Goal: Task Accomplishment & Management: Use online tool/utility

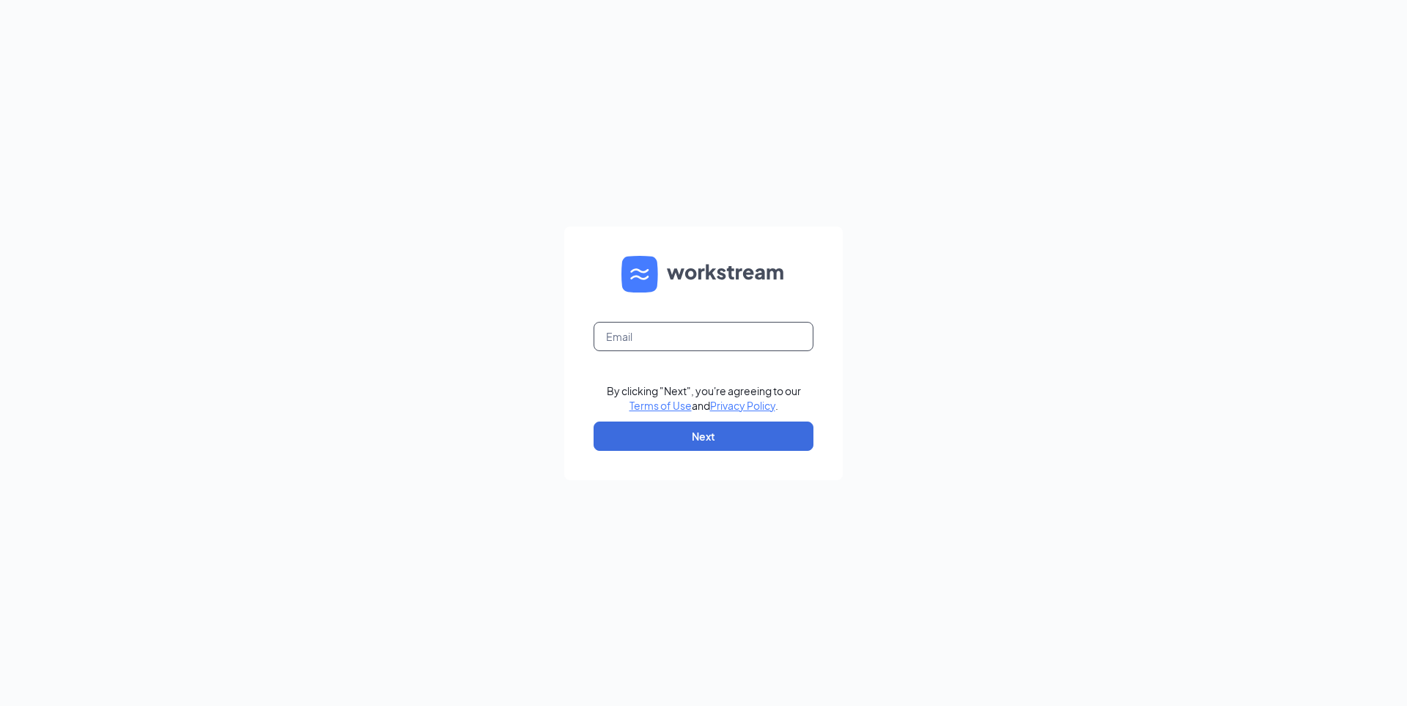
click at [660, 341] on input "text" at bounding box center [704, 336] width 220 height 29
type input "kbillings@ddcoastal.com"
click at [665, 439] on button "Next" at bounding box center [704, 435] width 220 height 29
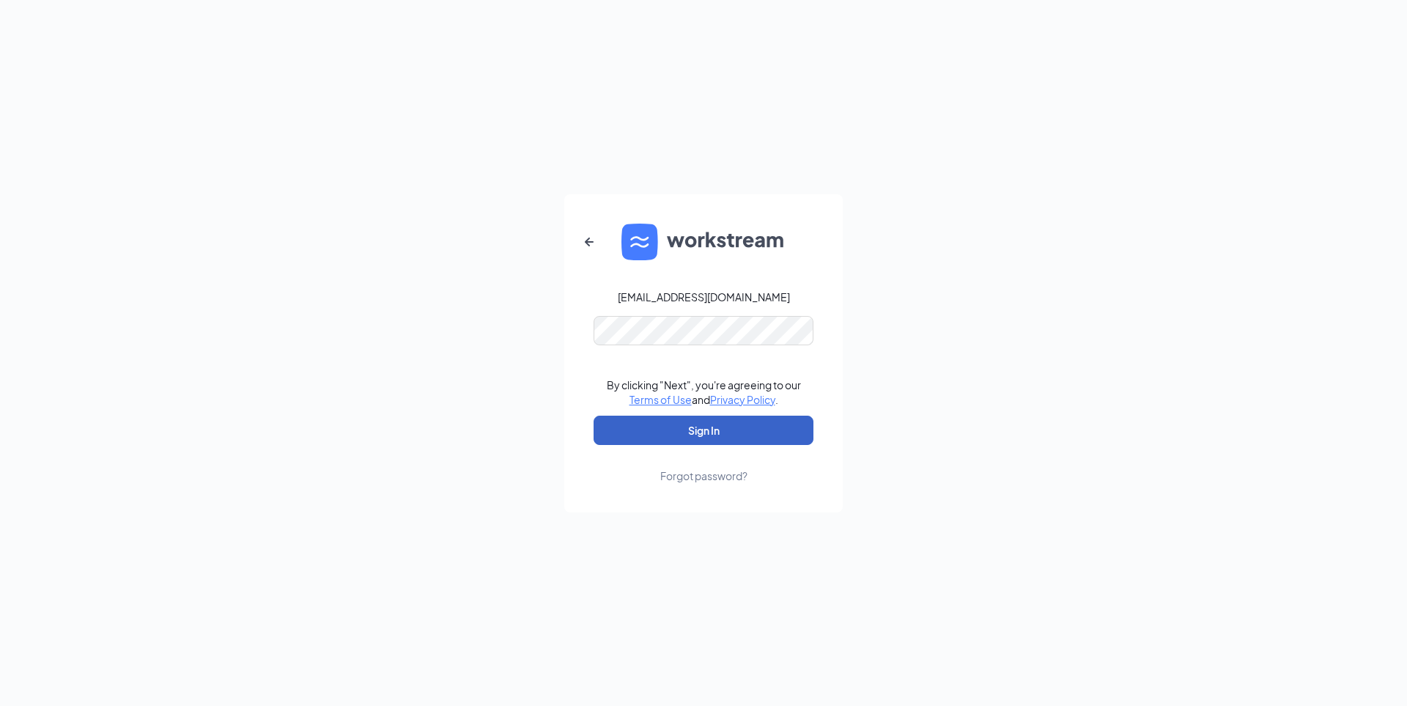
click at [676, 416] on button "Sign In" at bounding box center [704, 430] width 220 height 29
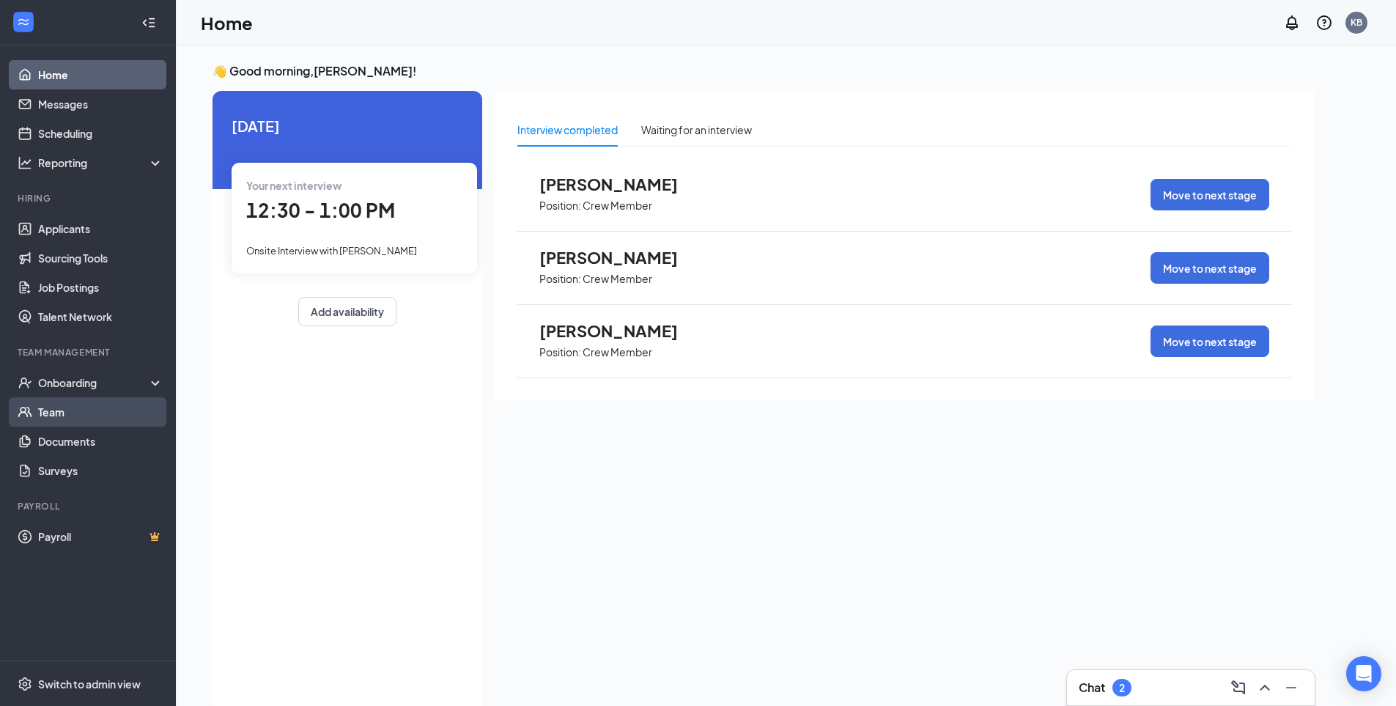
click at [61, 417] on link "Team" at bounding box center [100, 411] width 125 height 29
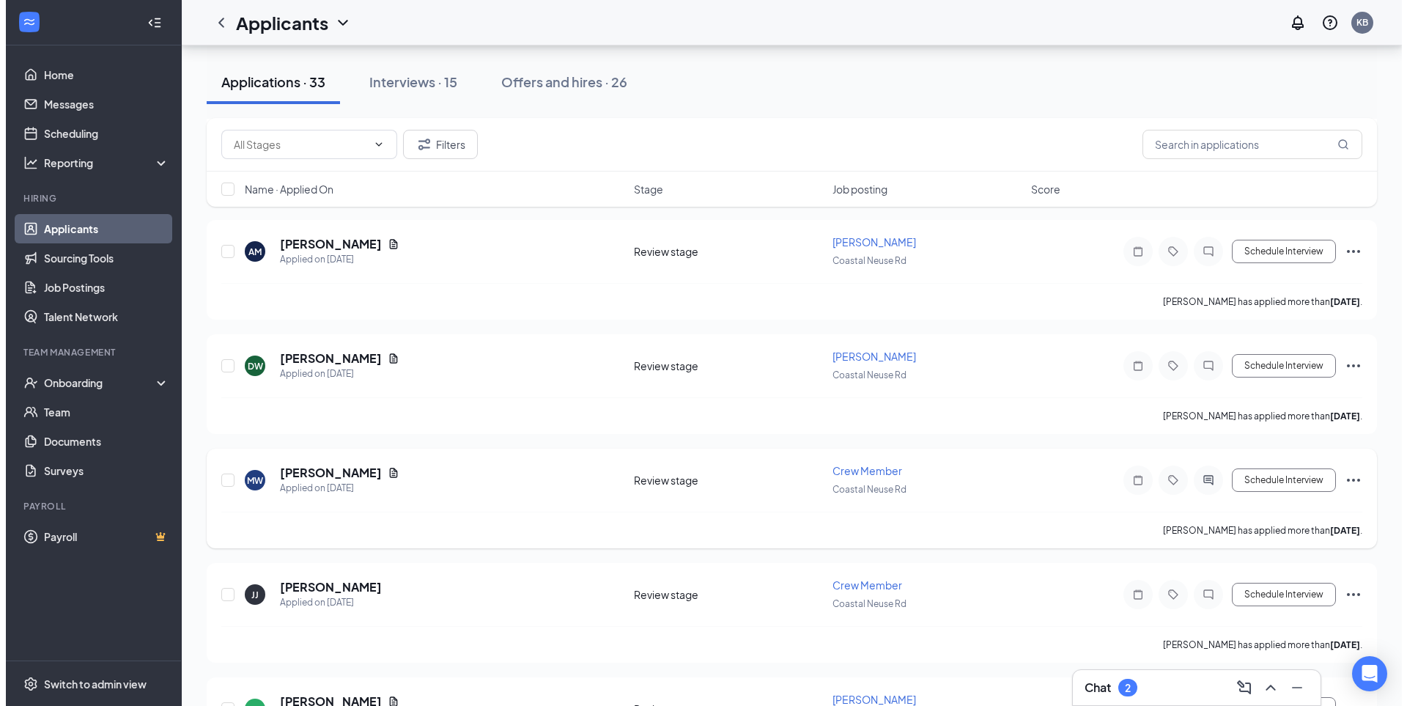
scroll to position [293, 0]
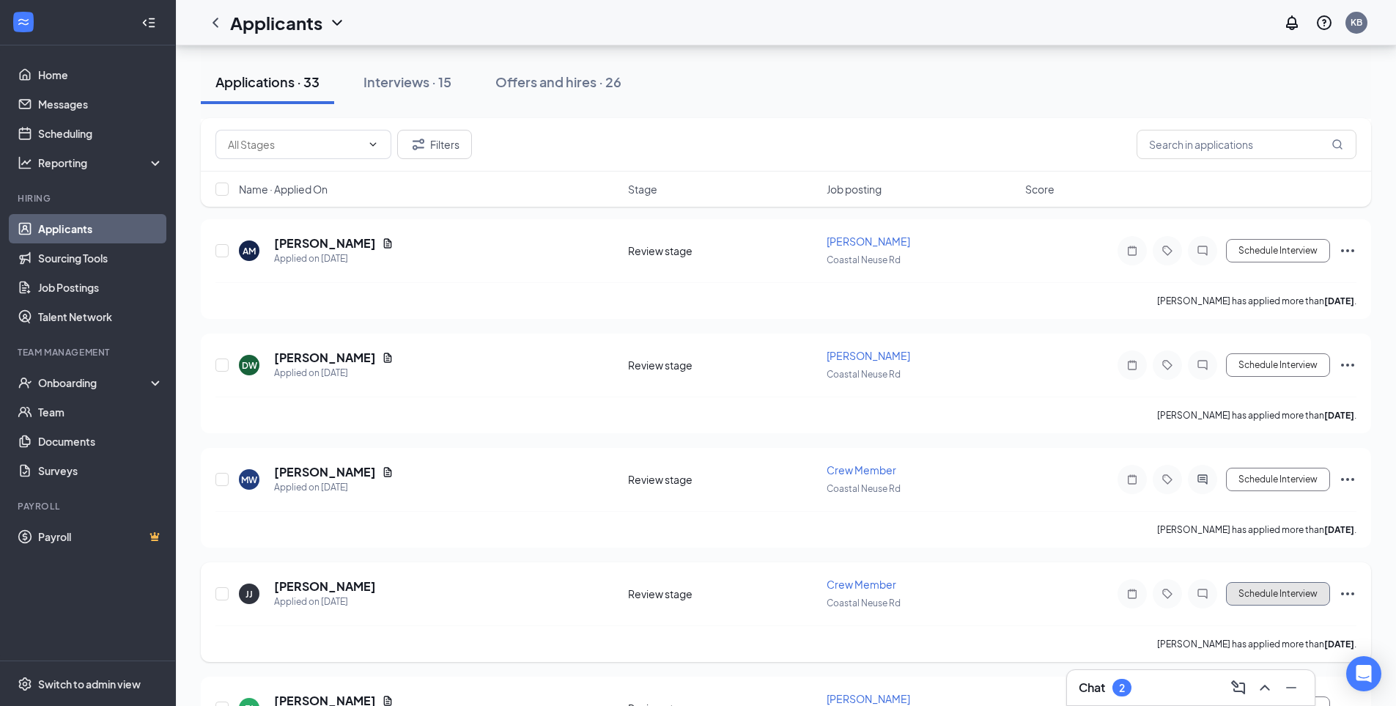
click at [1281, 595] on button "Schedule Interview" at bounding box center [1278, 593] width 104 height 23
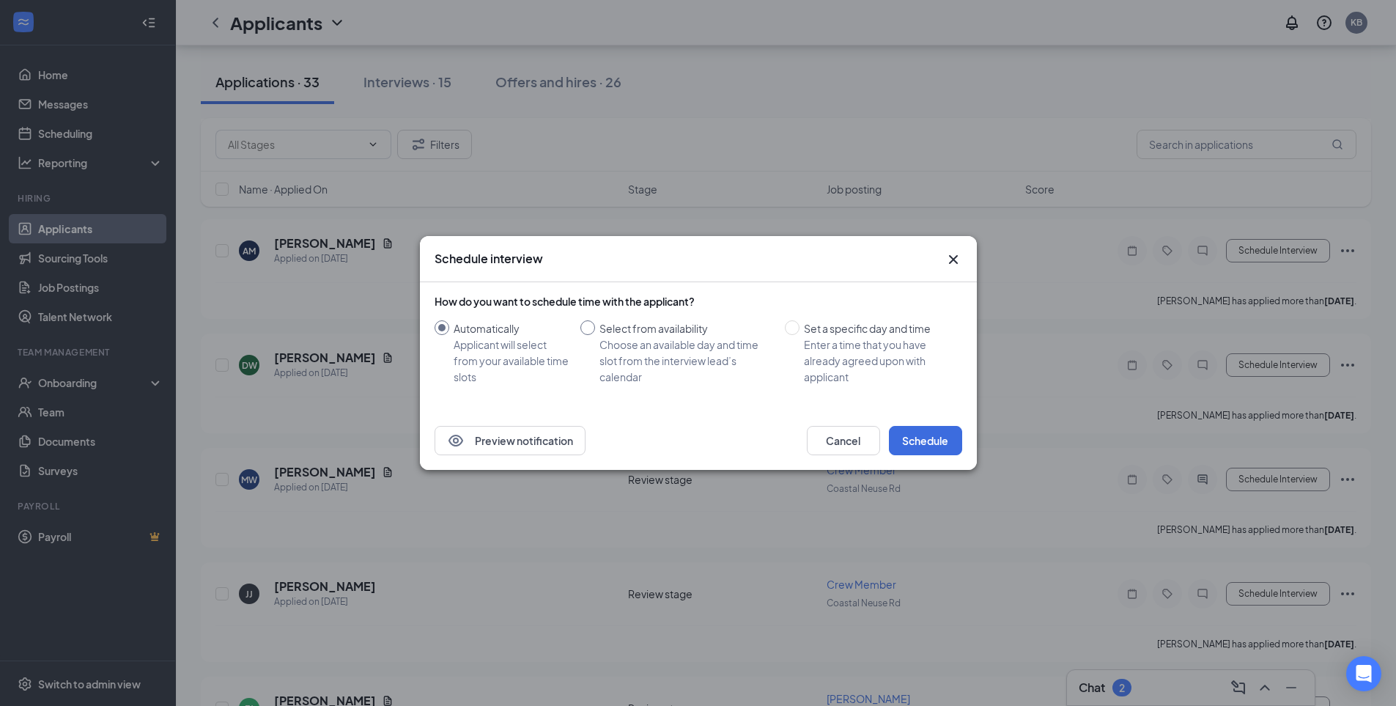
click at [586, 327] on input "Select from availability Choose an available day and time slot from the intervi…" at bounding box center [587, 327] width 15 height 15
radio input "true"
radio input "false"
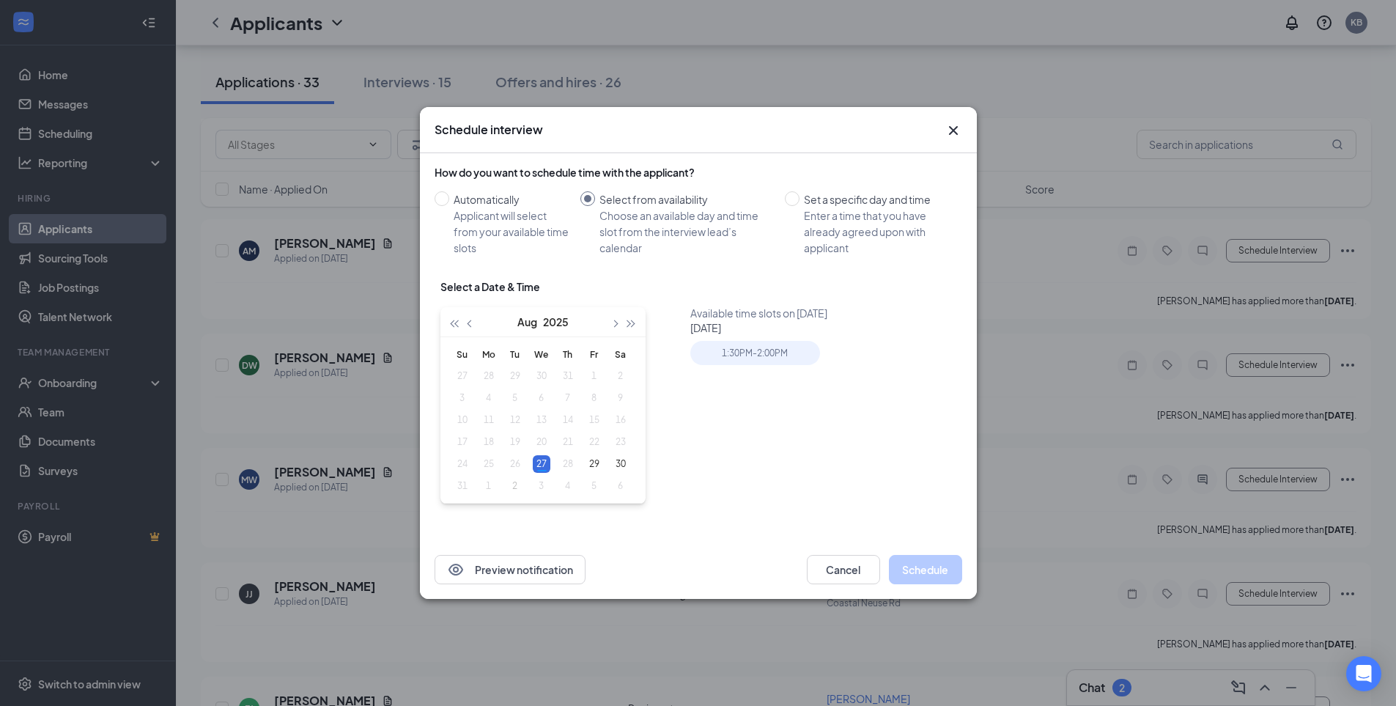
click at [538, 460] on div "27" at bounding box center [542, 464] width 18 height 18
click at [775, 355] on div "1:30PM - 2:00PM" at bounding box center [755, 353] width 130 height 24
click at [934, 572] on button "Schedule" at bounding box center [925, 569] width 73 height 29
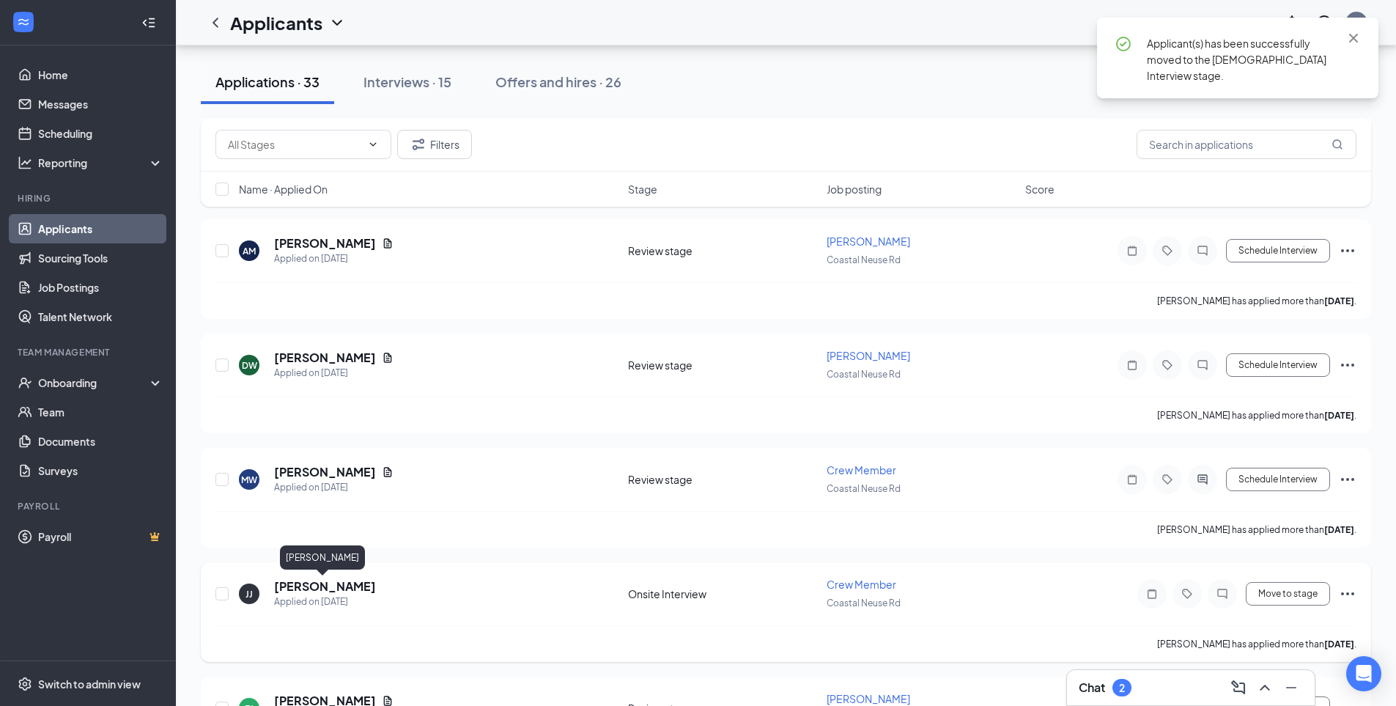
click at [315, 585] on h5 "[PERSON_NAME]" at bounding box center [325, 586] width 102 height 16
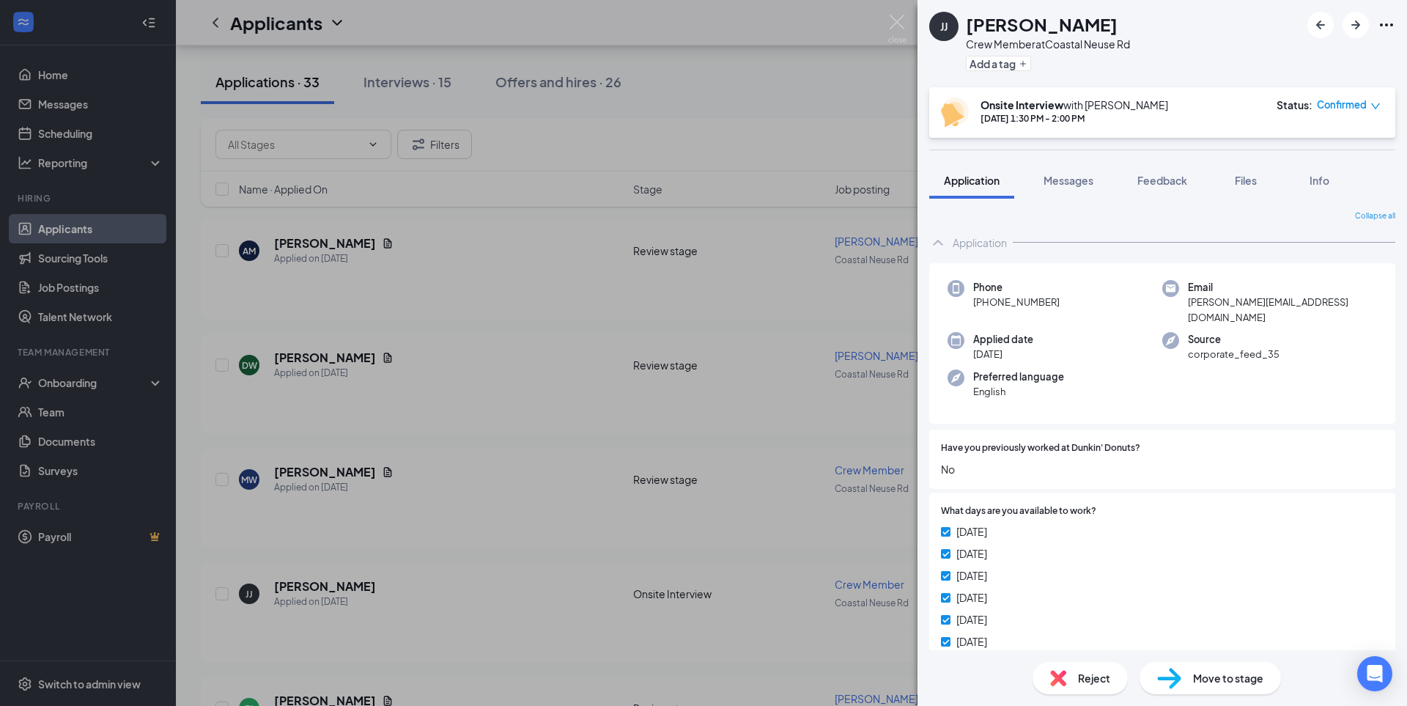
click at [114, 630] on div "[PERSON_NAME] [PERSON_NAME] Crew Member at Coastal Neuse Rd Add a tag Onsite In…" at bounding box center [703, 353] width 1407 height 706
click at [115, 629] on ul "Home Messages Scheduling Reporting Hiring Applicants Sourcing Tools Job Posting…" at bounding box center [87, 352] width 175 height 615
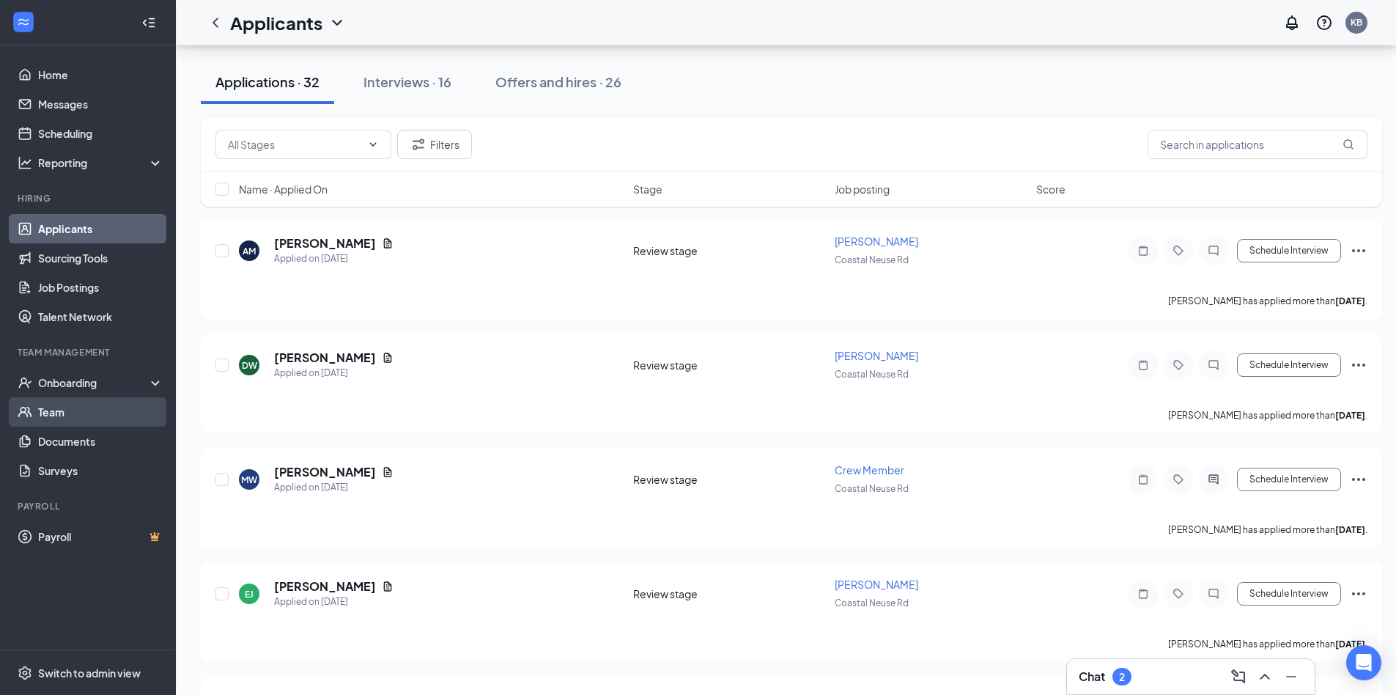
click at [50, 408] on link "Team" at bounding box center [100, 411] width 125 height 29
